Goal: Find specific page/section: Find specific page/section

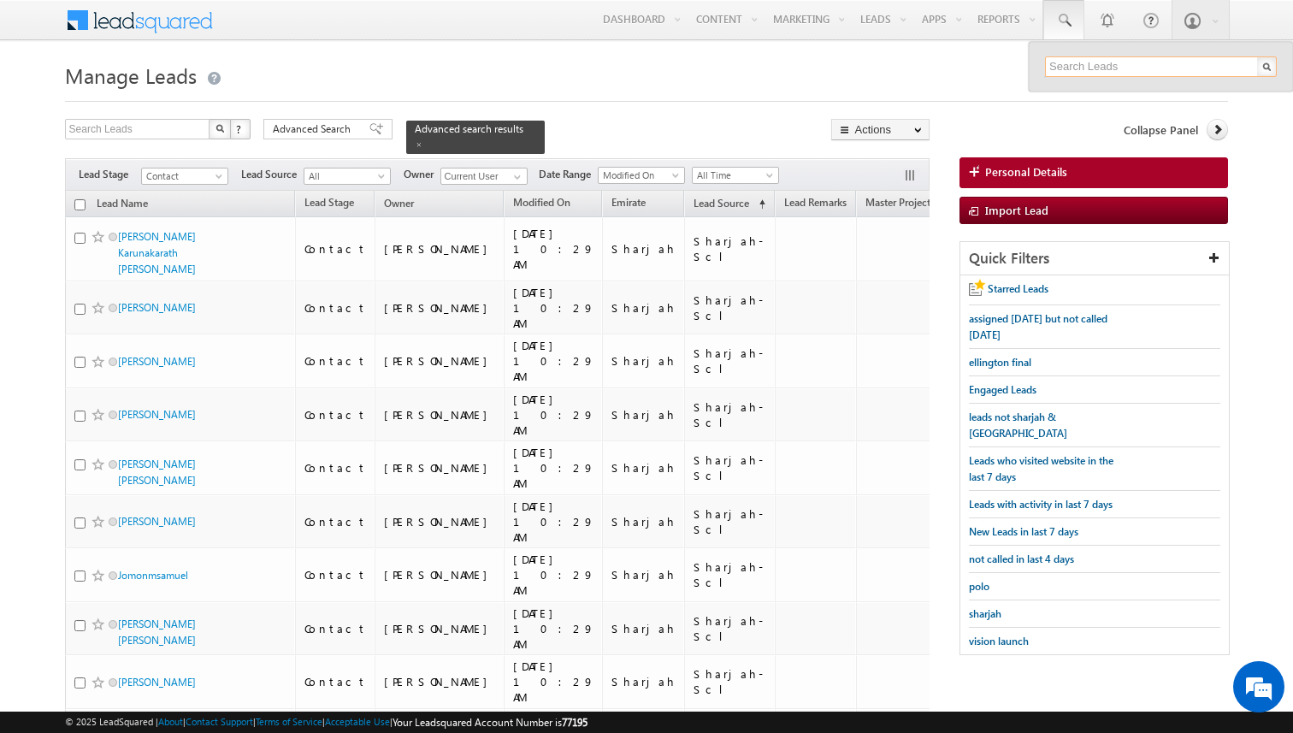
paste input "+971504785286"
click at [1077, 67] on input "+971504785286" at bounding box center [1161, 66] width 232 height 21
type input "504785286"
click at [1262, 92] on link at bounding box center [1261, 93] width 12 height 12
